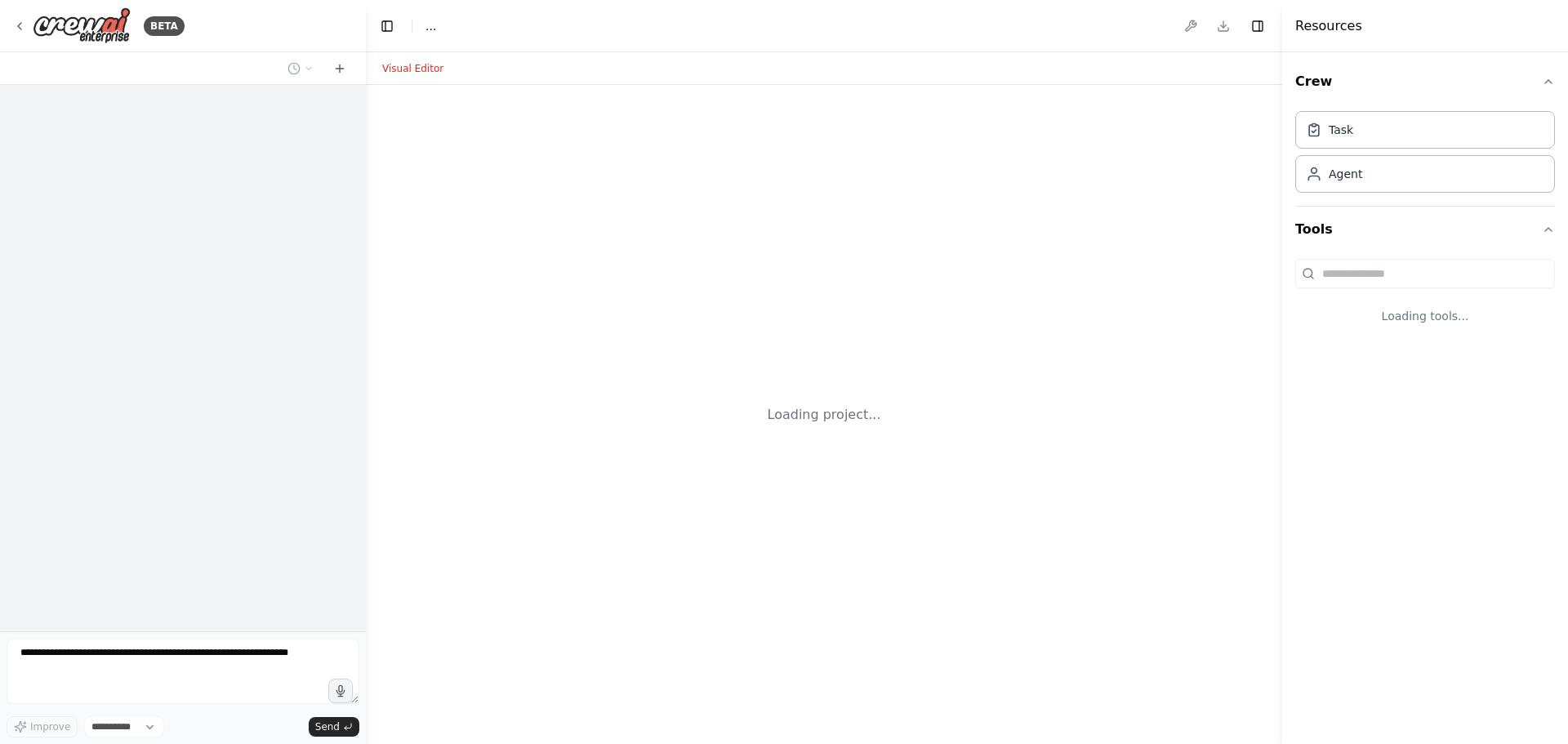
select select "****"
